Goal: Use online tool/utility

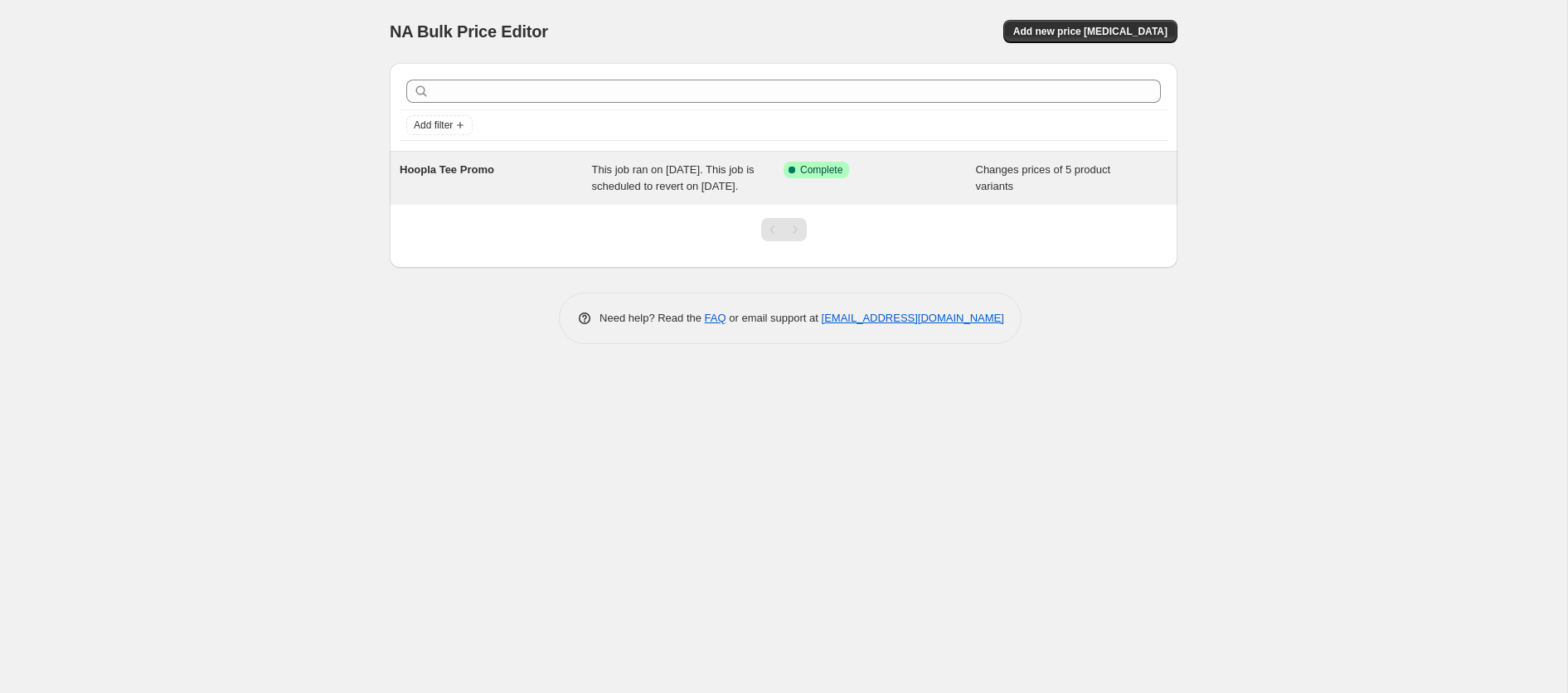
click at [851, 188] on div "Success Complete Complete" at bounding box center [880, 178] width 192 height 34
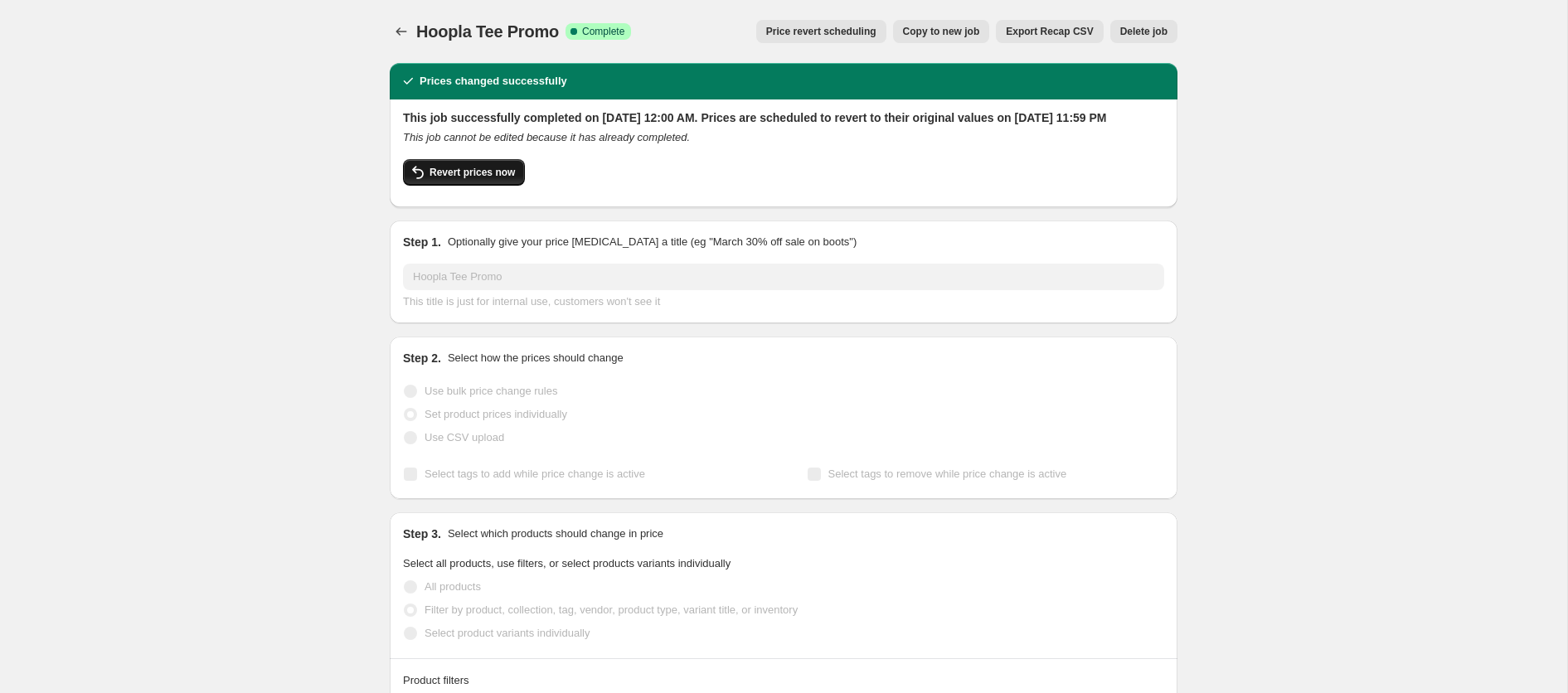
click at [432, 179] on span "Revert prices now" at bounding box center [472, 172] width 85 height 13
checkbox input "false"
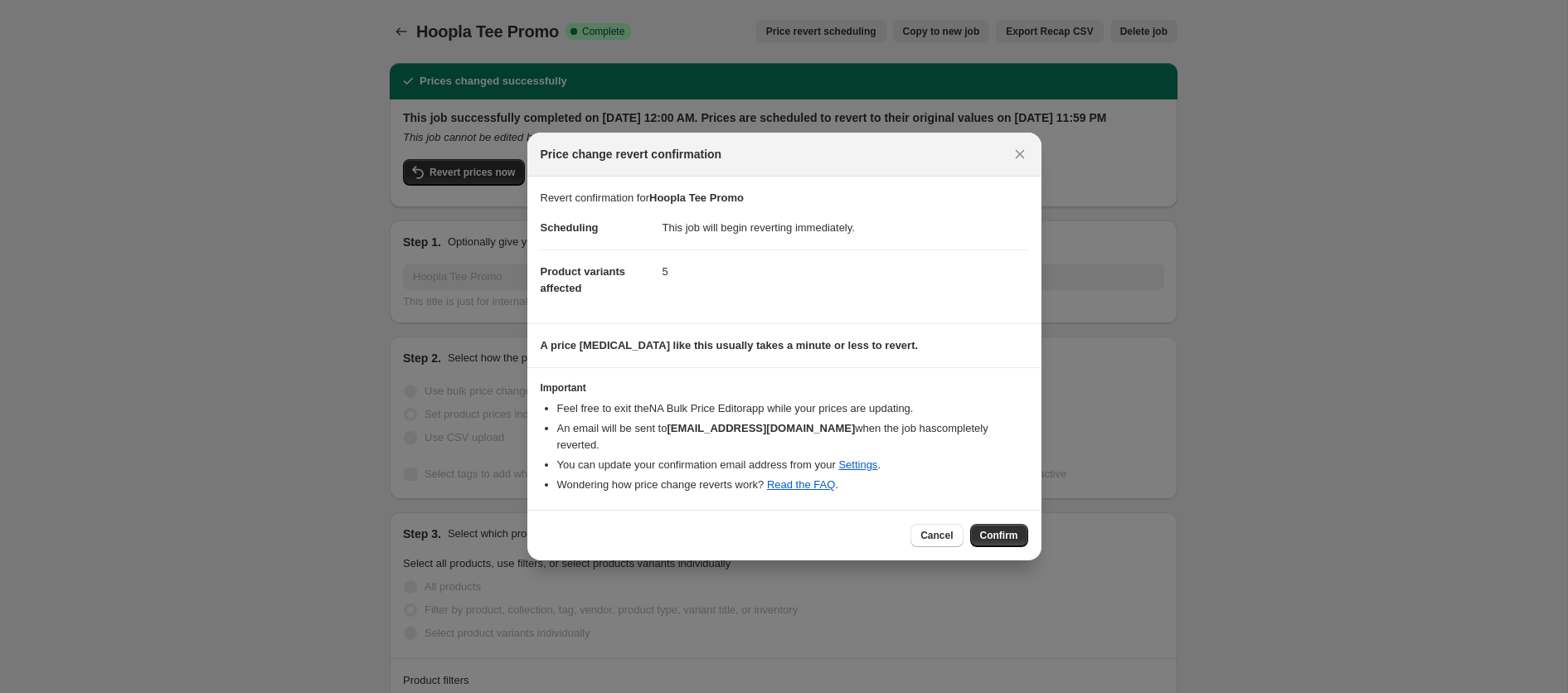
click at [1006, 544] on button "Confirm" at bounding box center [1000, 535] width 58 height 23
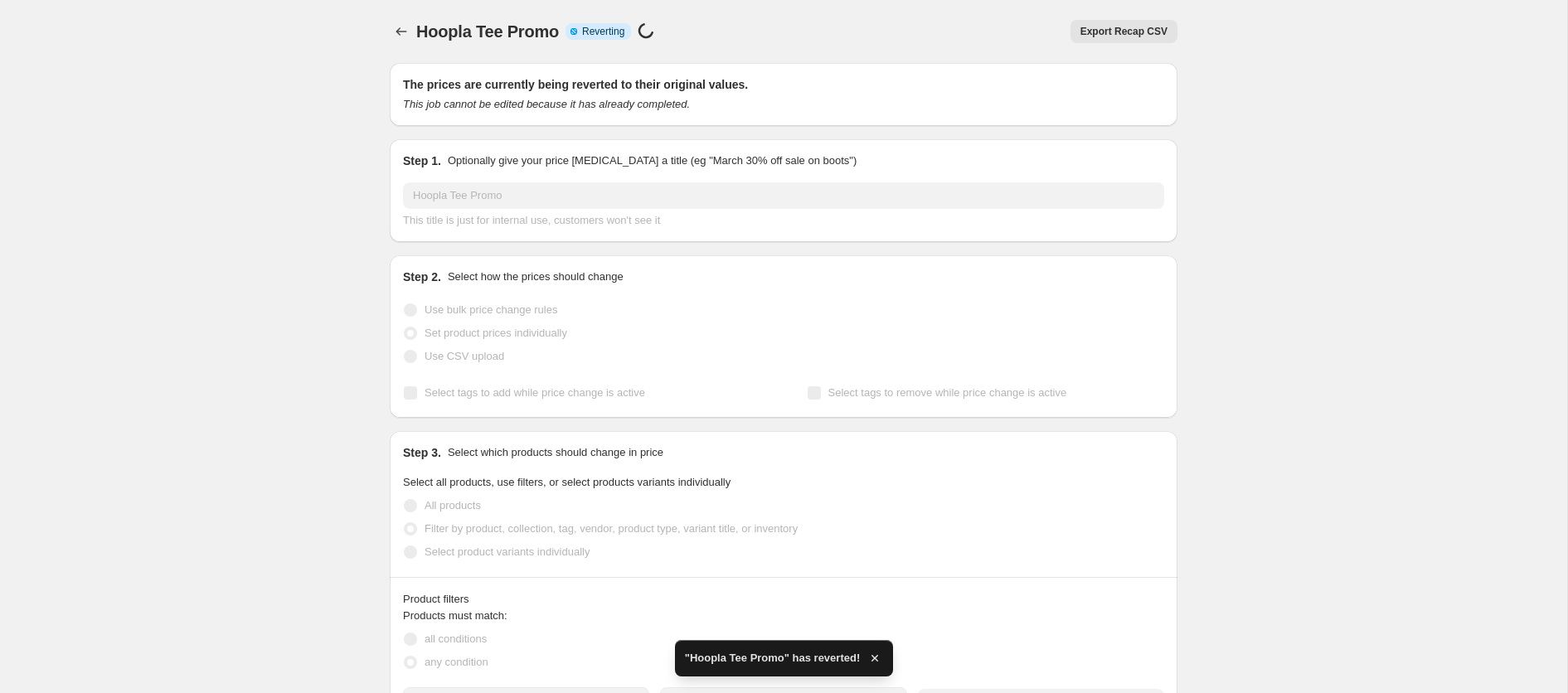
checkbox input "true"
